Goal: Navigation & Orientation: Find specific page/section

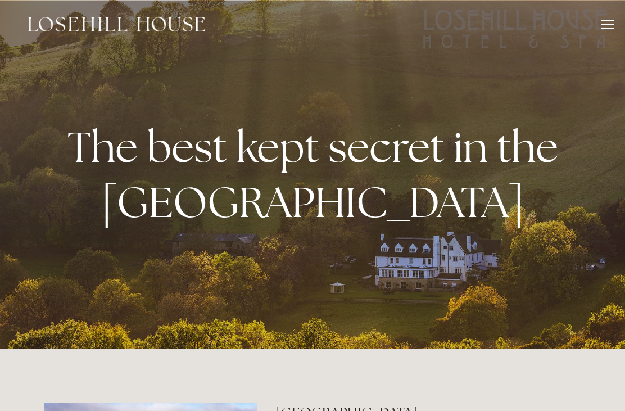
click at [605, 29] on div at bounding box center [608, 26] width 12 height 12
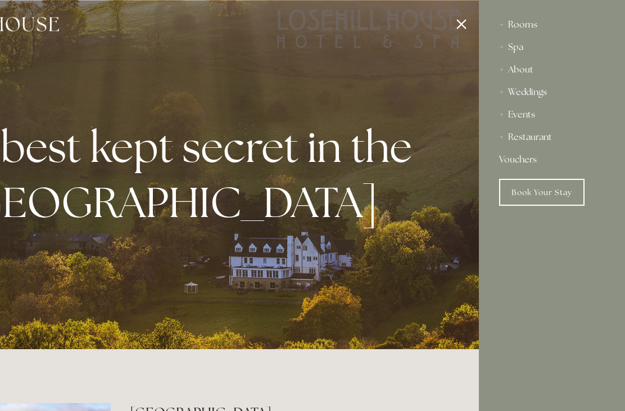
click at [525, 24] on div "Rooms" at bounding box center [552, 24] width 106 height 22
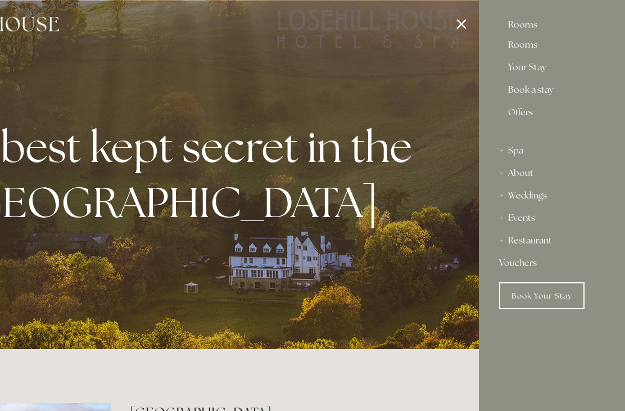
click at [524, 47] on link "Rooms" at bounding box center [552, 46] width 88 height 13
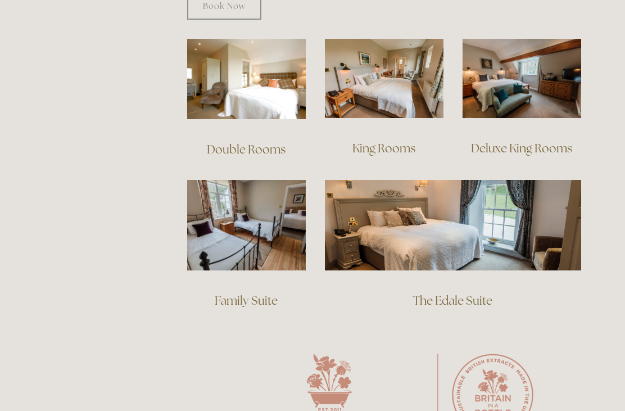
scroll to position [788, 0]
click at [528, 212] on img at bounding box center [453, 225] width 256 height 90
